Goal: Task Accomplishment & Management: Complete application form

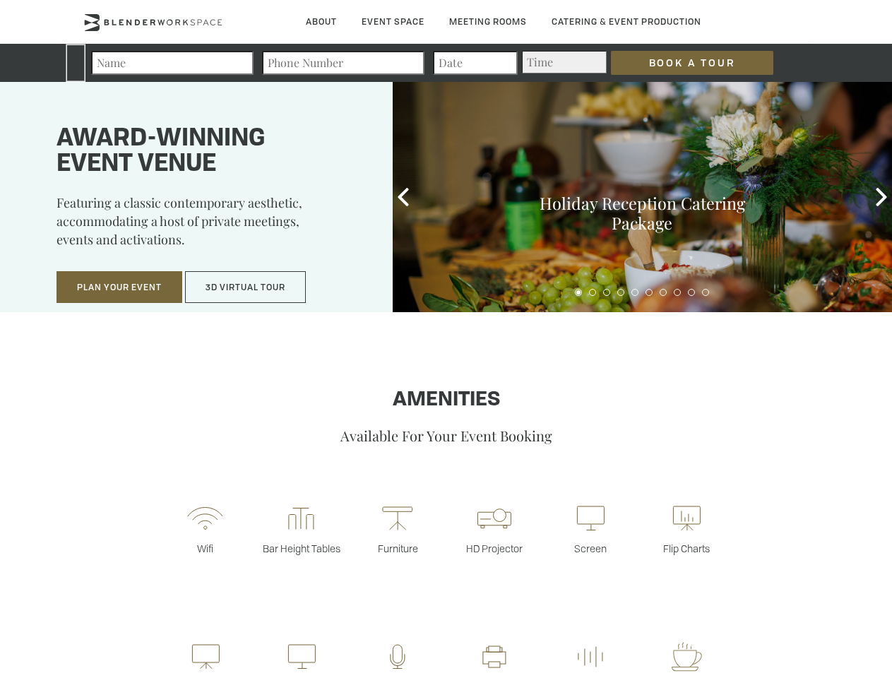
click at [681, 63] on input "Book a Tour" at bounding box center [692, 63] width 162 height 24
click at [119, 287] on button "Plan Your Event" at bounding box center [119, 287] width 126 height 32
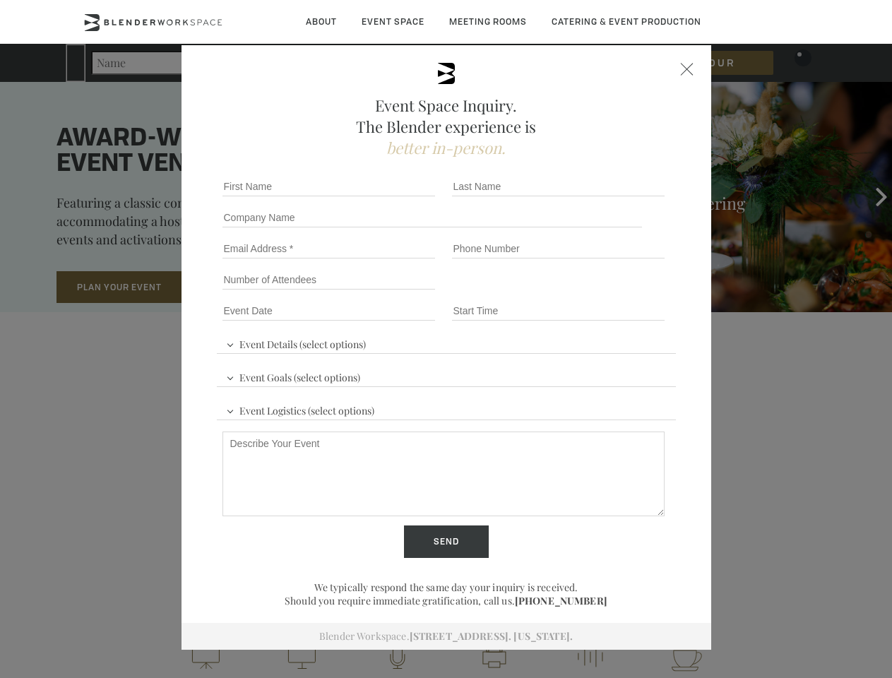
click at [246, 287] on button "3D Virtual Tour" at bounding box center [245, 287] width 121 height 32
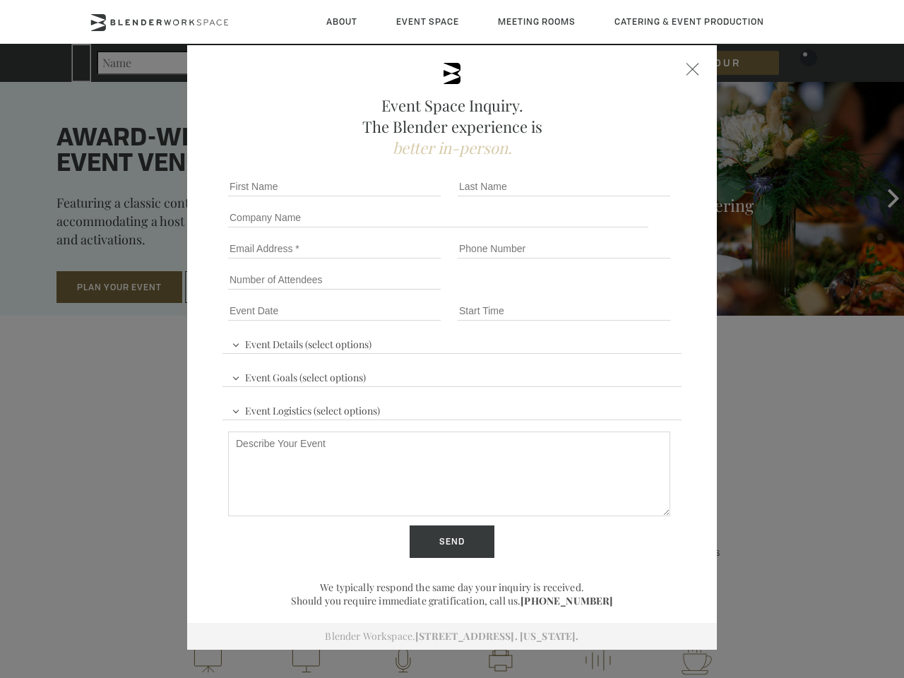
click at [403, 197] on div "First name *" at bounding box center [336, 186] width 229 height 31
click at [881, 197] on div "Event Space Inquiry. The Blender experience is better in-person. Event Details …" at bounding box center [452, 339] width 904 height 678
click at [578, 292] on fieldset "Number of Attendees Budget Range" at bounding box center [451, 279] width 459 height 31
click at [592, 292] on fieldset "Number of Attendees Budget Range" at bounding box center [451, 279] width 459 height 31
click at [606, 292] on fieldset "Number of Attendees Budget Range" at bounding box center [451, 279] width 459 height 31
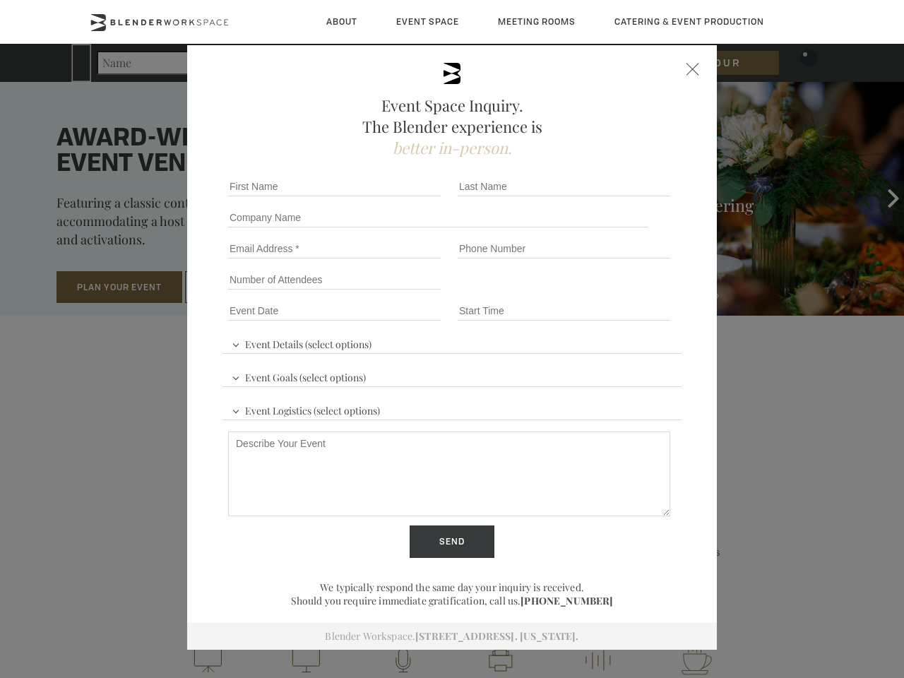
click at [621, 292] on fieldset "Number of Attendees Budget Range" at bounding box center [451, 279] width 459 height 31
click at [635, 292] on fieldset "Number of Attendees Budget Range" at bounding box center [451, 279] width 459 height 31
